Goal: Task Accomplishment & Management: Manage account settings

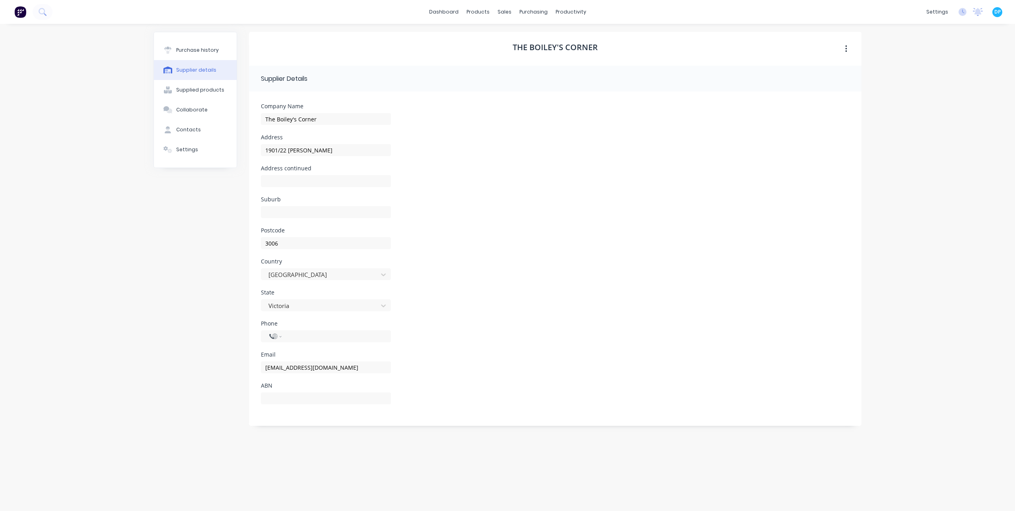
select select "AU"
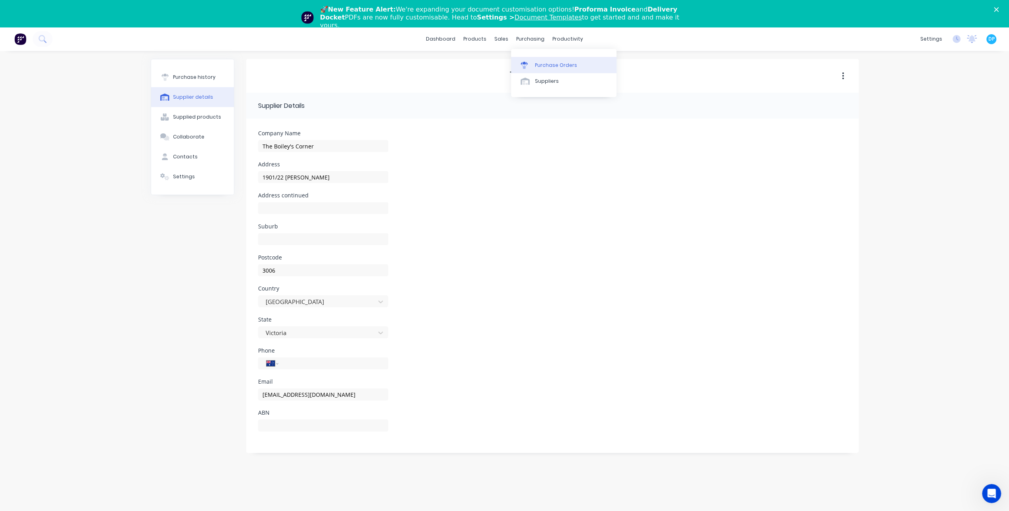
click at [541, 72] on link "Purchase Orders" at bounding box center [563, 65] width 105 height 16
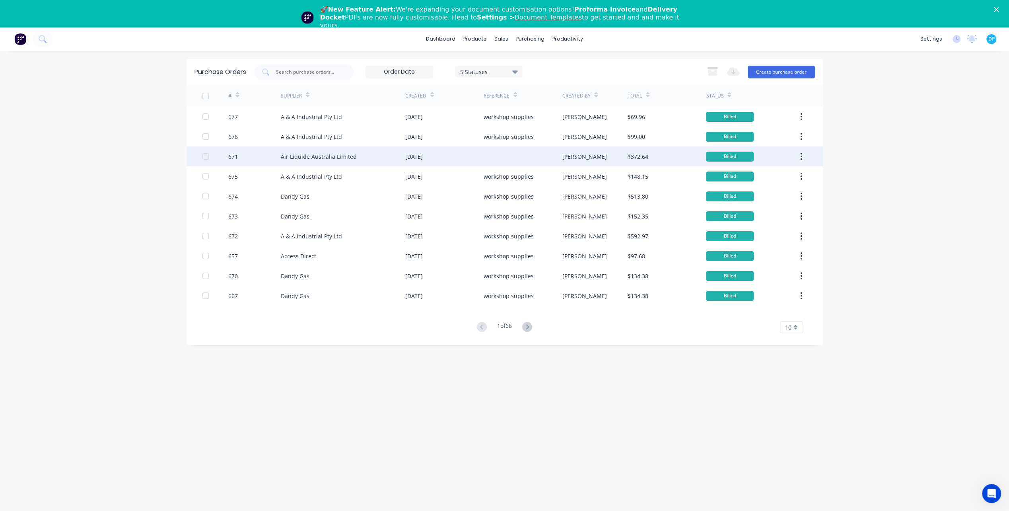
click at [305, 156] on div "Air Liquide Australia Limited" at bounding box center [319, 156] width 76 height 8
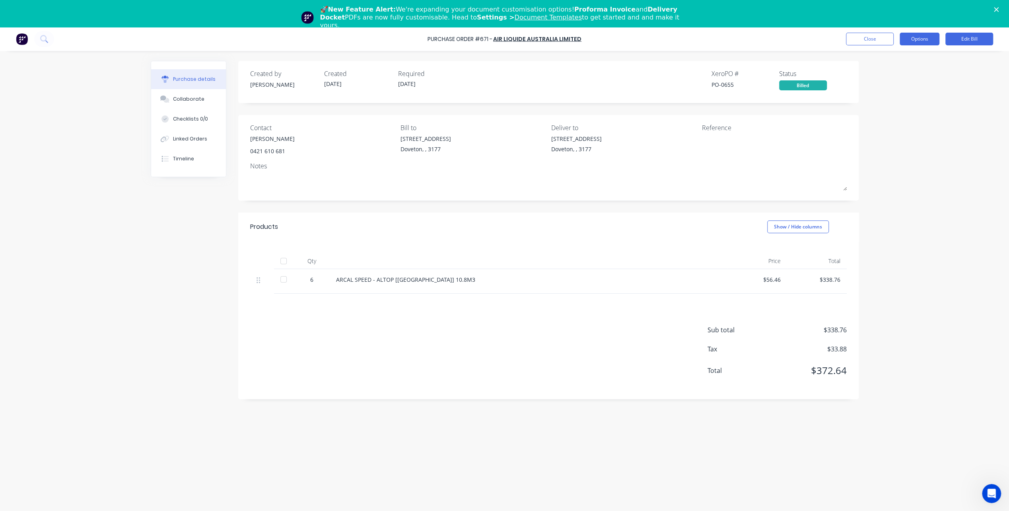
click at [915, 44] on button "Options" at bounding box center [920, 39] width 40 height 13
click at [896, 116] on div "Duplicate" at bounding box center [901, 111] width 61 height 12
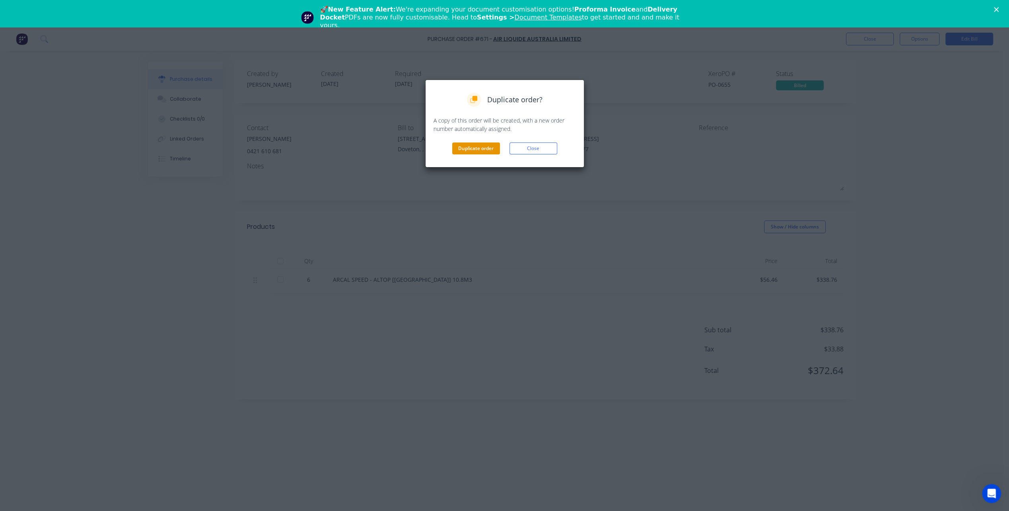
click at [482, 146] on button "Duplicate order" at bounding box center [476, 148] width 48 height 12
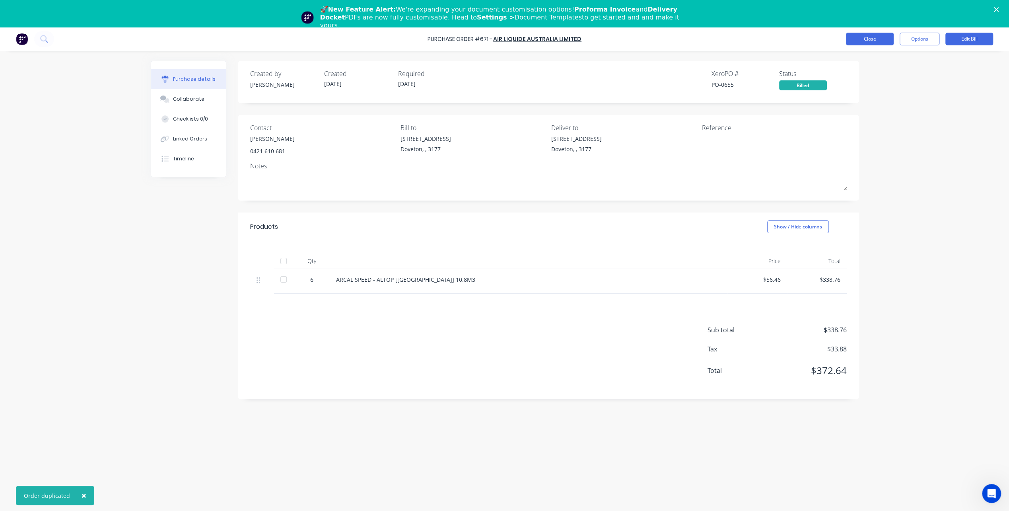
click at [866, 40] on button "Close" at bounding box center [870, 39] width 48 height 13
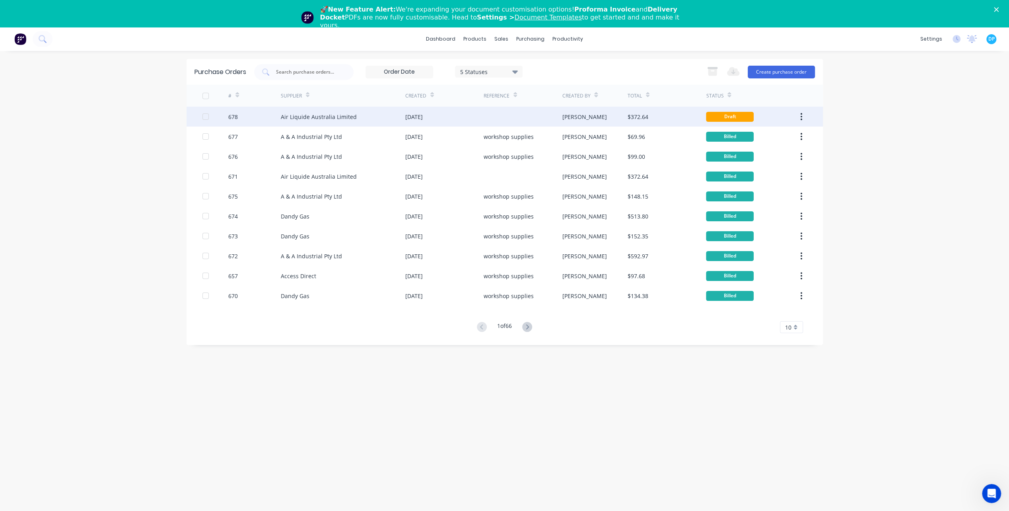
click at [340, 121] on div "Air Liquide Australia Limited" at bounding box center [343, 117] width 124 height 20
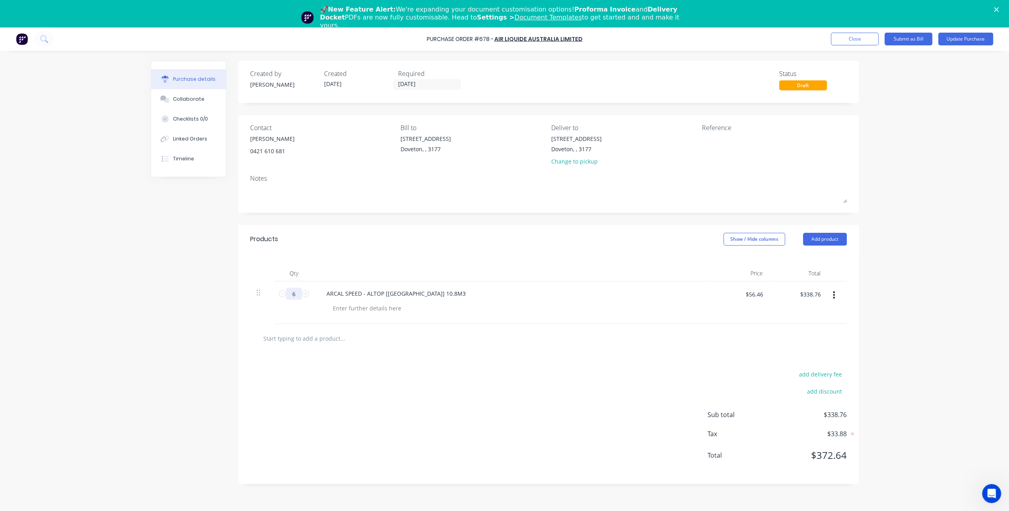
drag, startPoint x: 282, startPoint y: 293, endPoint x: 301, endPoint y: 298, distance: 19.3
click at [282, 293] on icon at bounding box center [282, 293] width 7 height 7
type input "5"
type input "$282.30"
click at [732, 132] on div "Reference" at bounding box center [774, 128] width 145 height 10
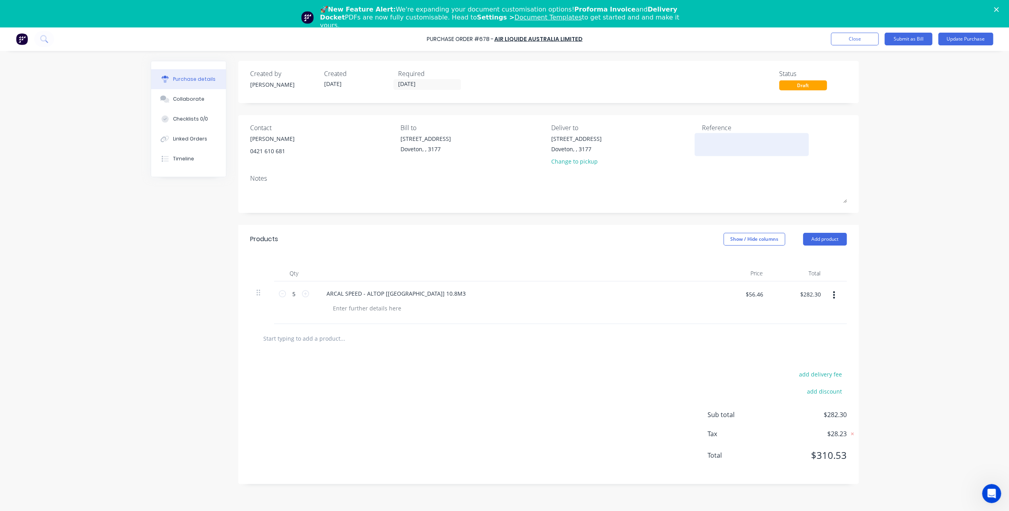
click at [726, 138] on textarea at bounding box center [751, 143] width 99 height 18
type textarea "Work"
type textarea "x"
type textarea "Works"
type textarea "x"
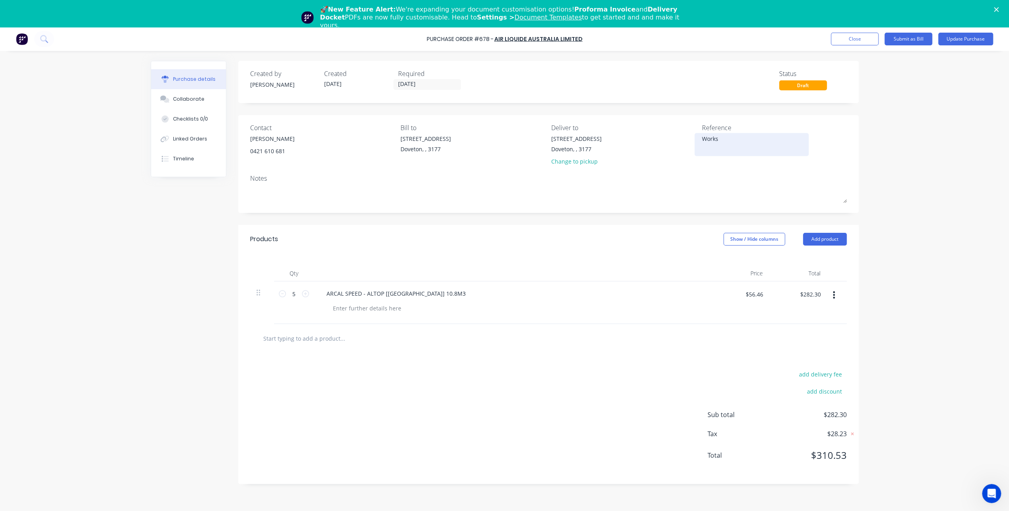
type textarea "Worksh"
type textarea "x"
type textarea "Workshi"
type textarea "x"
type textarea "Workship"
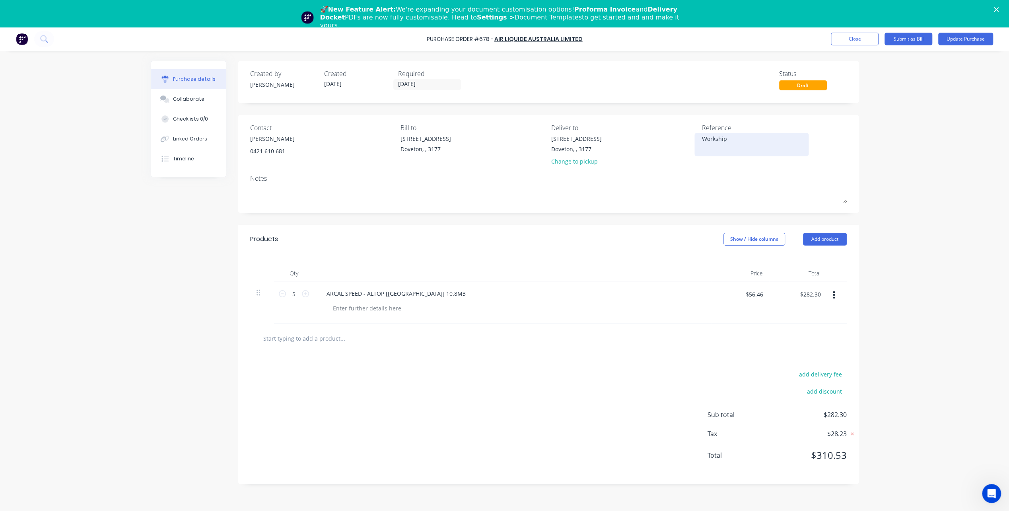
type textarea "x"
type textarea "Workshi"
type textarea "x"
type textarea "Worksh"
type textarea "x"
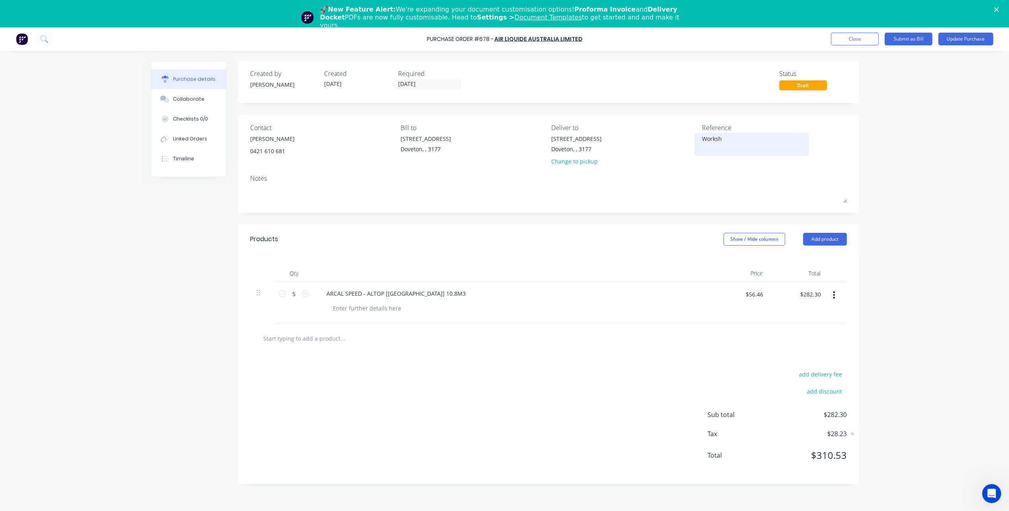
type textarea "Worksho"
type textarea "x"
type textarea "Workshop"
type textarea "x"
type textarea "Workshop s"
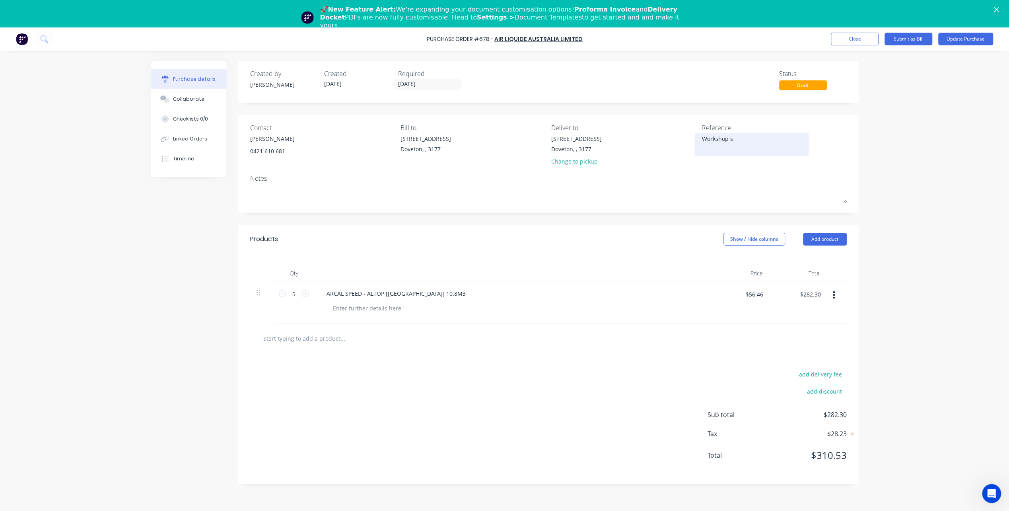
type textarea "x"
type textarea "Workshop su"
type textarea "x"
type textarea "Workshop sup"
type textarea "x"
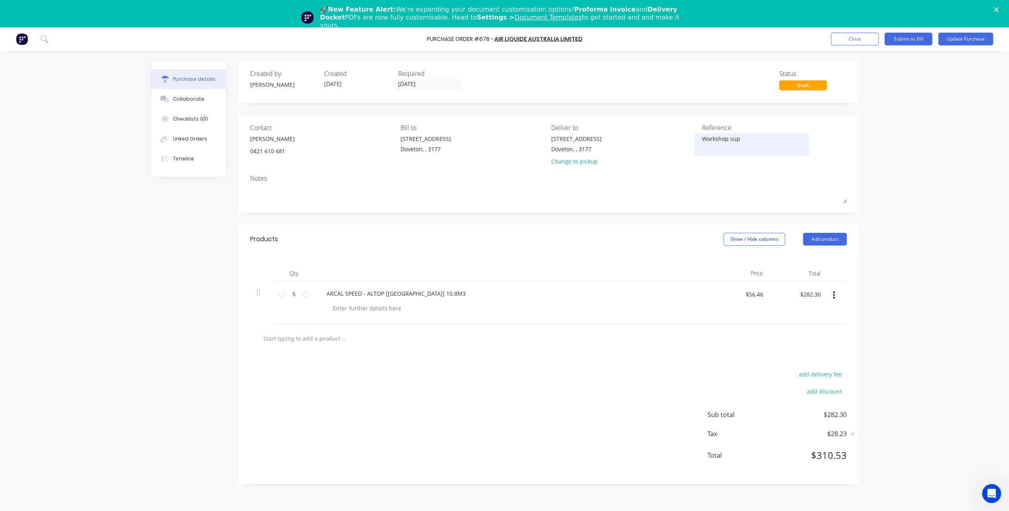
type textarea "Workshop supp"
type textarea "x"
type textarea "Workshop suppl"
type textarea "x"
type textarea "Workshop suppli"
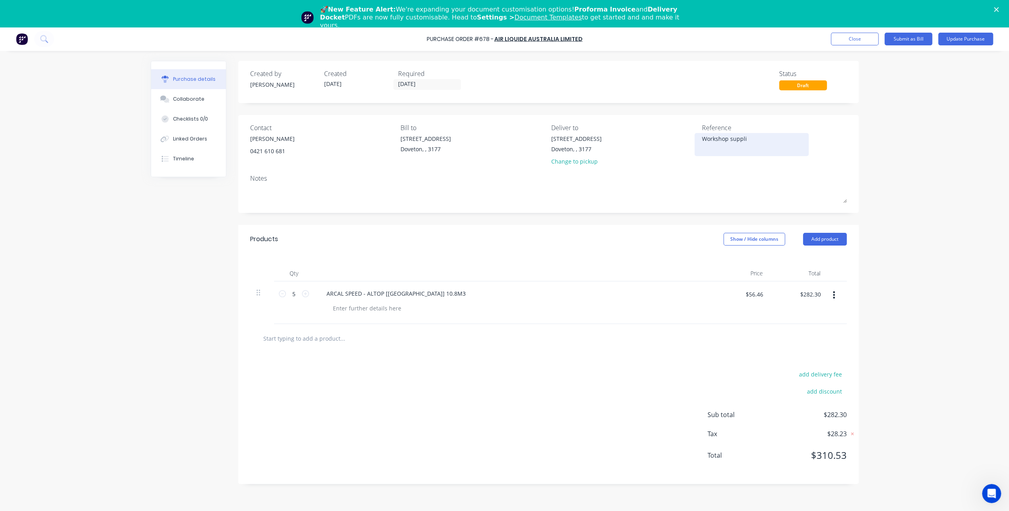
type textarea "x"
type textarea "Workshop supplie"
type textarea "x"
type textarea "Workshop supplies"
type textarea "x"
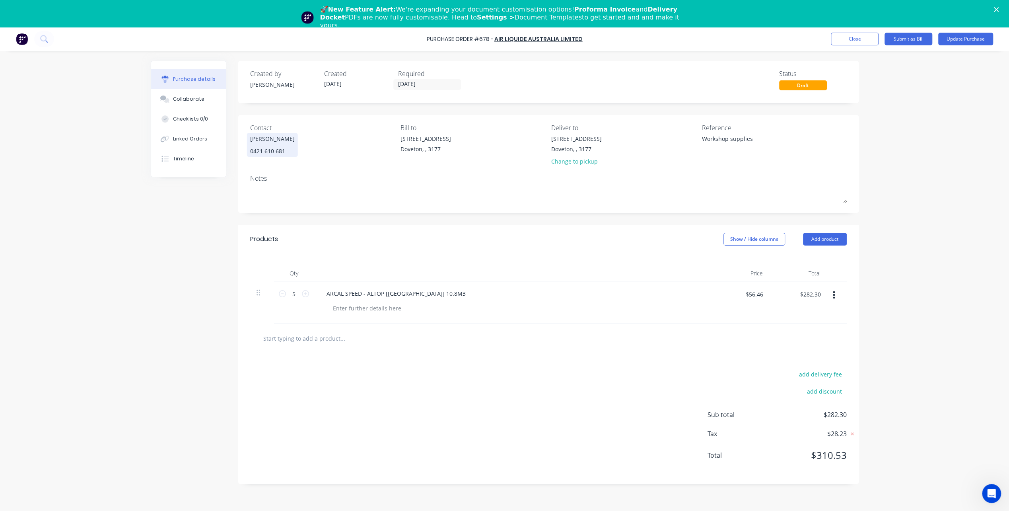
type textarea "Workshop supplies"
click at [280, 141] on div "Duncan Boyd Moss" at bounding box center [272, 138] width 45 height 8
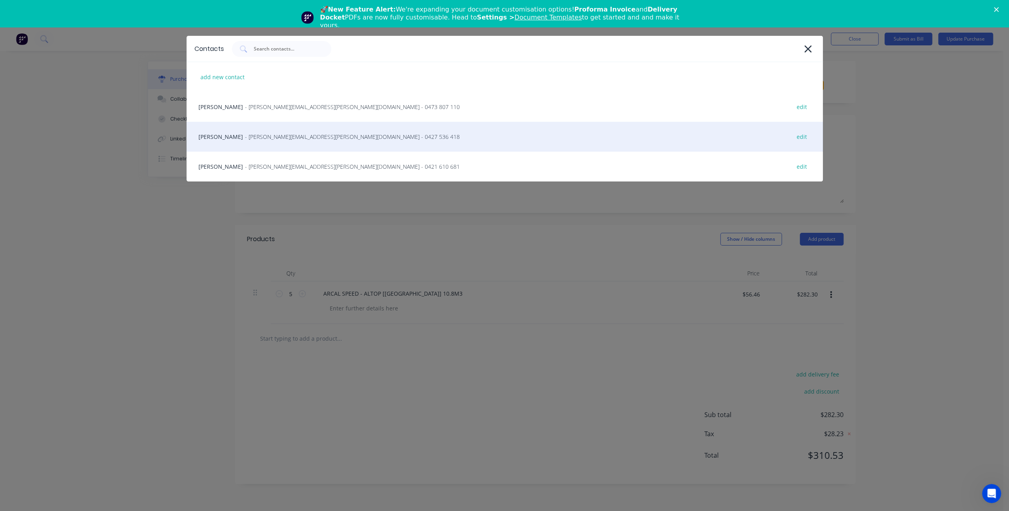
click at [313, 141] on div "Daniel Cheng - daniel.cheng@airliquide.com - 0427 536 418 edit" at bounding box center [505, 137] width 636 height 30
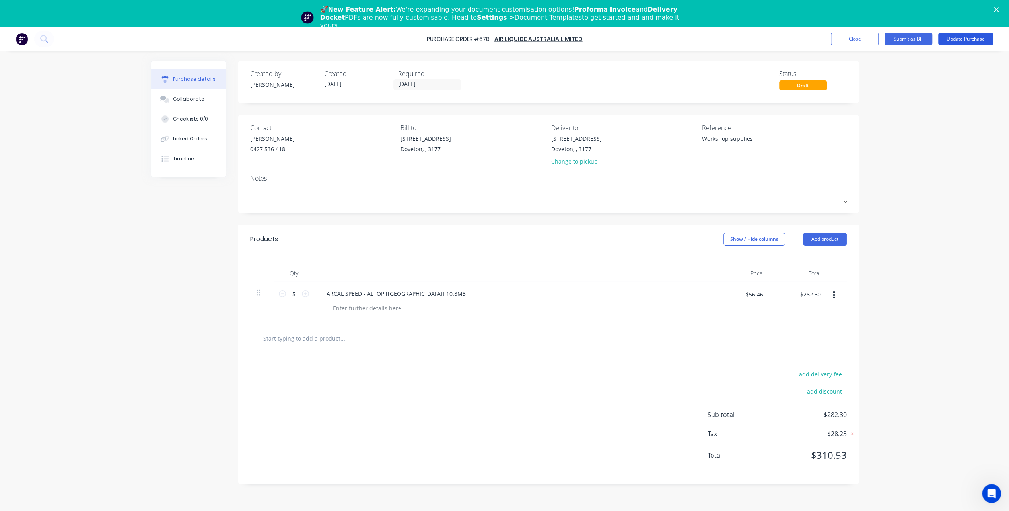
click at [956, 41] on button "Update Purchase" at bounding box center [965, 39] width 55 height 13
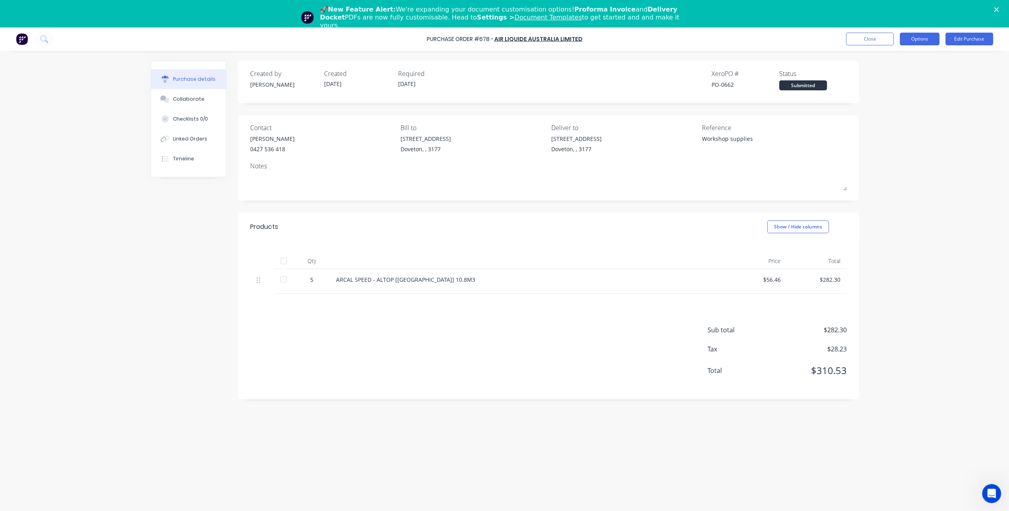
click at [919, 40] on button "Options" at bounding box center [920, 39] width 40 height 13
click at [901, 62] on div "Print / Email" at bounding box center [901, 60] width 61 height 12
click at [898, 71] on div "With pricing" at bounding box center [901, 76] width 61 height 12
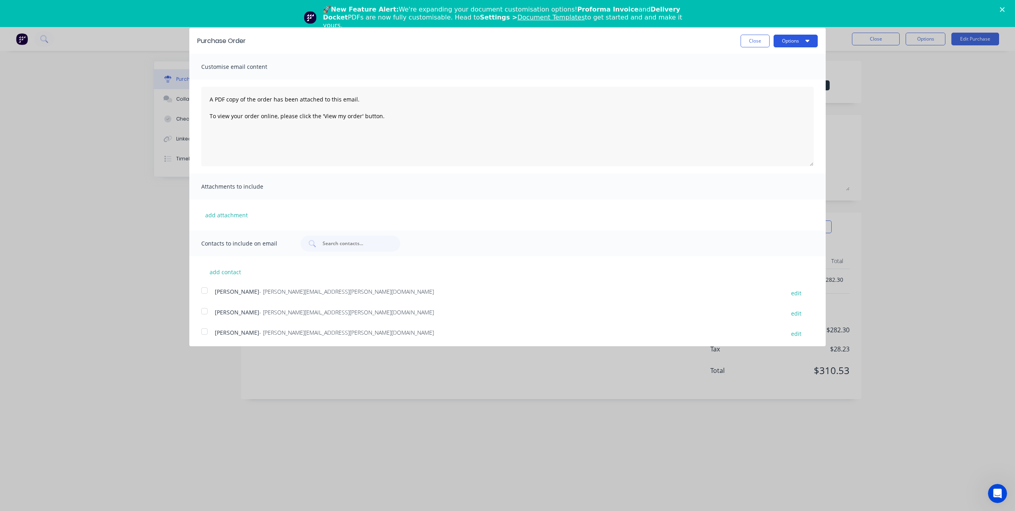
click at [791, 40] on button "Options" at bounding box center [796, 41] width 44 height 13
click at [781, 60] on div "Print" at bounding box center [779, 61] width 61 height 12
click at [751, 40] on button "Close" at bounding box center [755, 41] width 29 height 13
type textarea "x"
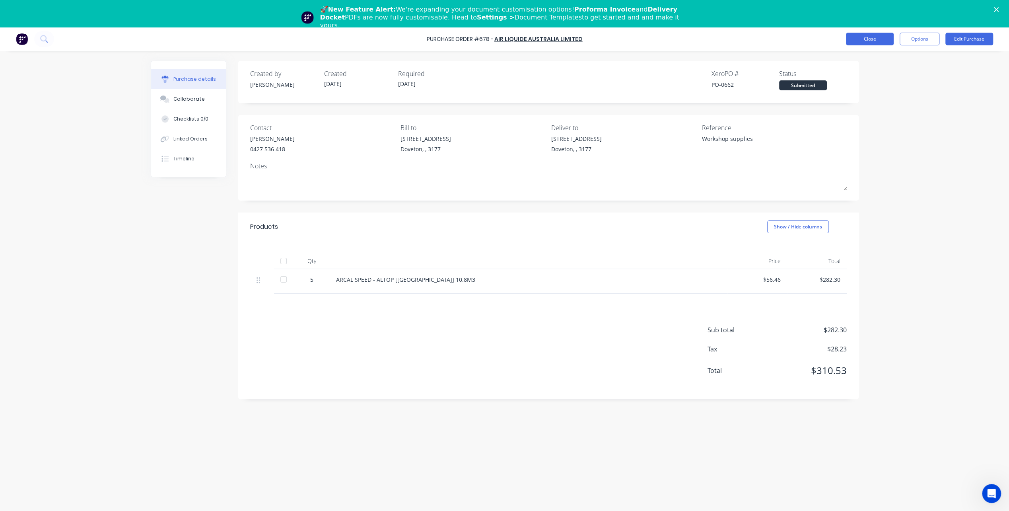
click at [858, 38] on button "Close" at bounding box center [870, 39] width 48 height 13
